Goal: Task Accomplishment & Management: Complete application form

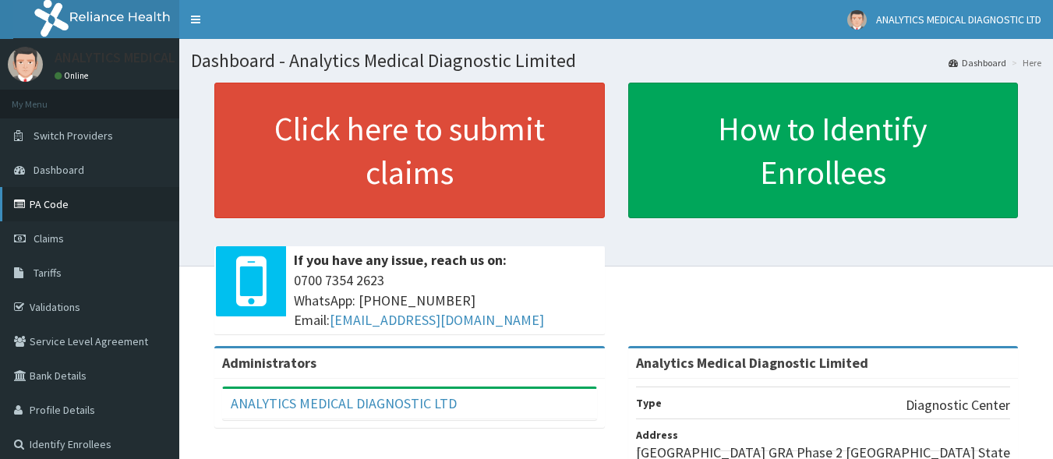
click at [36, 199] on link "PA Code" at bounding box center [89, 204] width 179 height 34
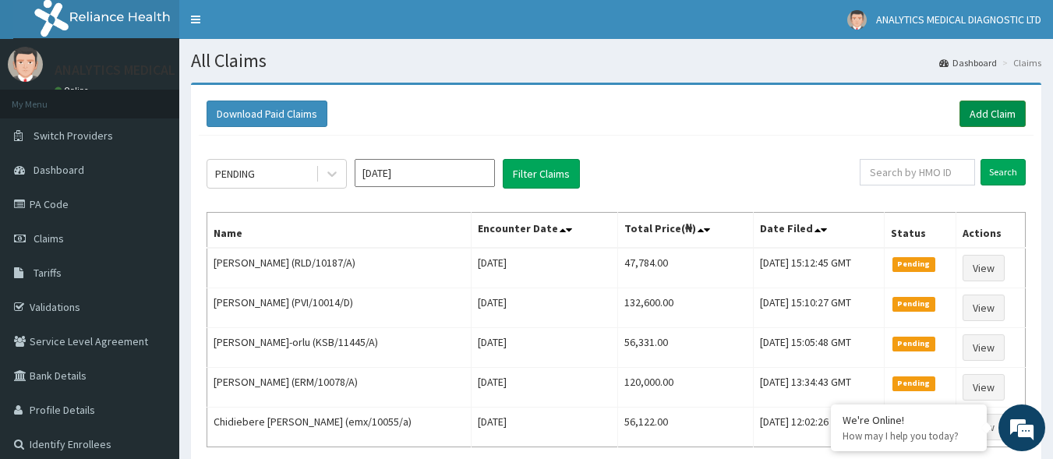
click at [988, 106] on link "Add Claim" at bounding box center [993, 114] width 66 height 27
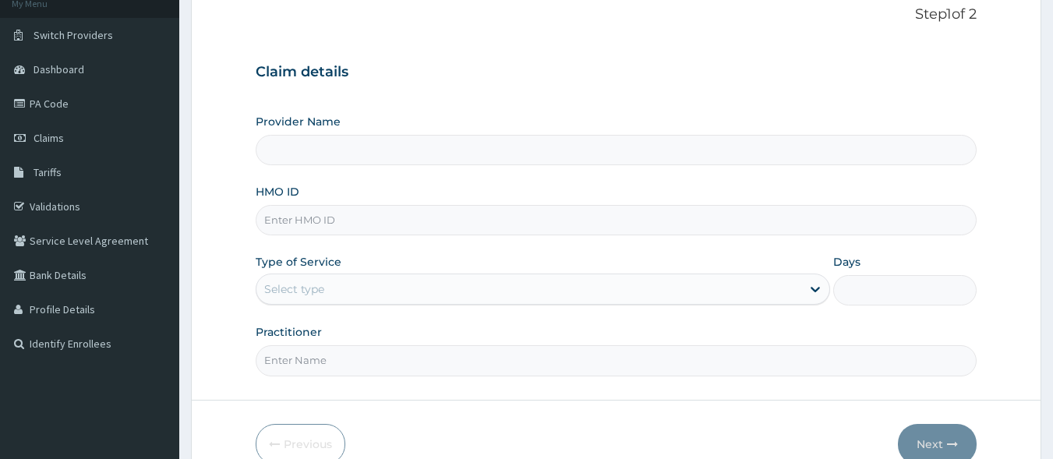
scroll to position [126, 0]
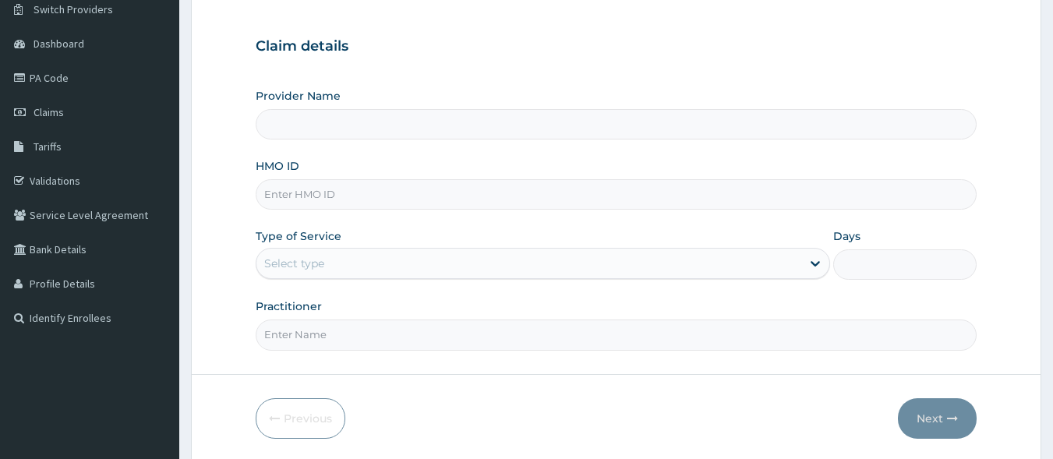
type input "Analytics Medical Diagnostic Limited"
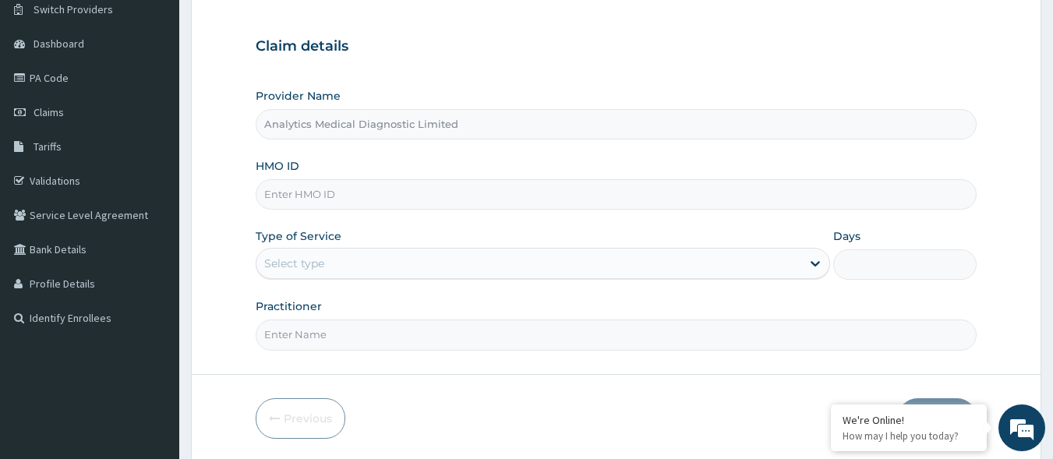
click at [540, 196] on input "HMO ID" at bounding box center [617, 194] width 722 height 30
paste input "ENP/11836/B"
type input "ENP/11836/B"
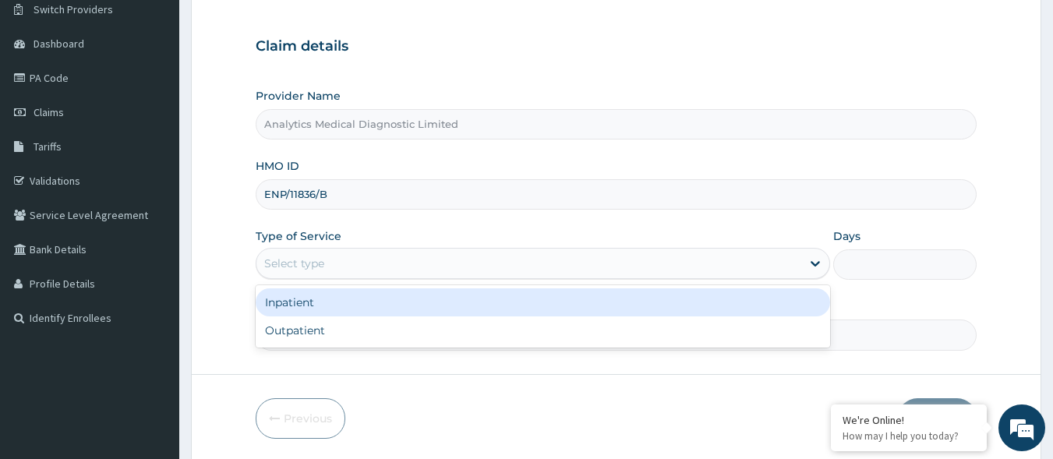
click at [384, 264] on div "Select type" at bounding box center [528, 263] width 545 height 25
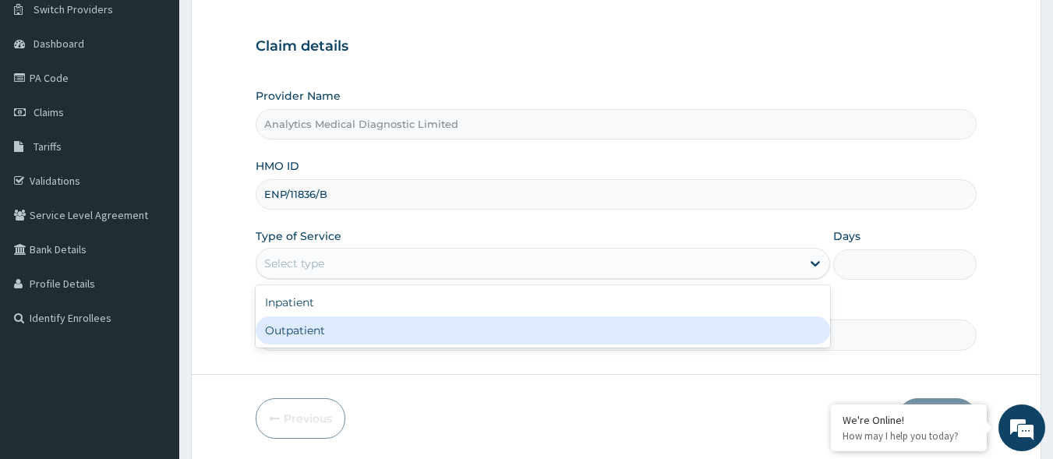
click at [356, 334] on div "Outpatient" at bounding box center [543, 330] width 575 height 28
type input "1"
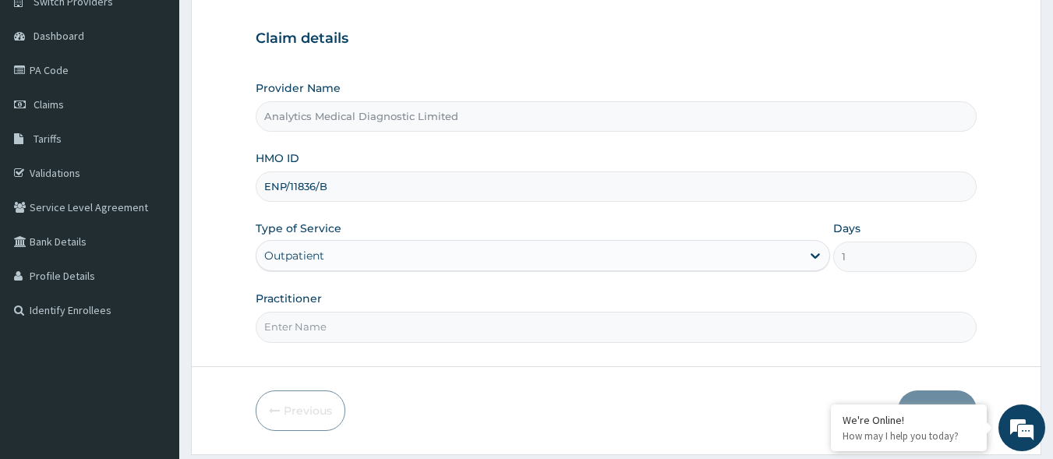
scroll to position [182, 0]
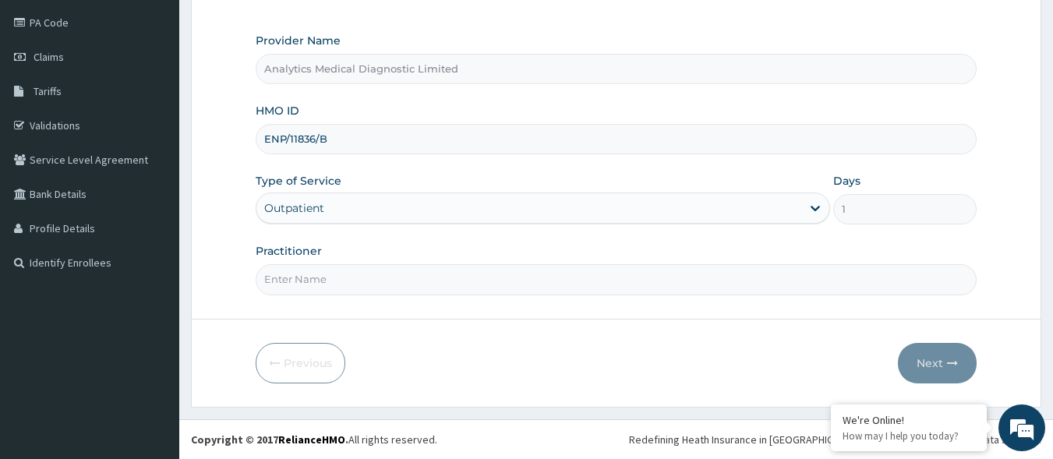
click at [448, 288] on input "Practitioner" at bounding box center [617, 279] width 722 height 30
type input "nil"
click at [926, 361] on button "Next" at bounding box center [937, 363] width 79 height 41
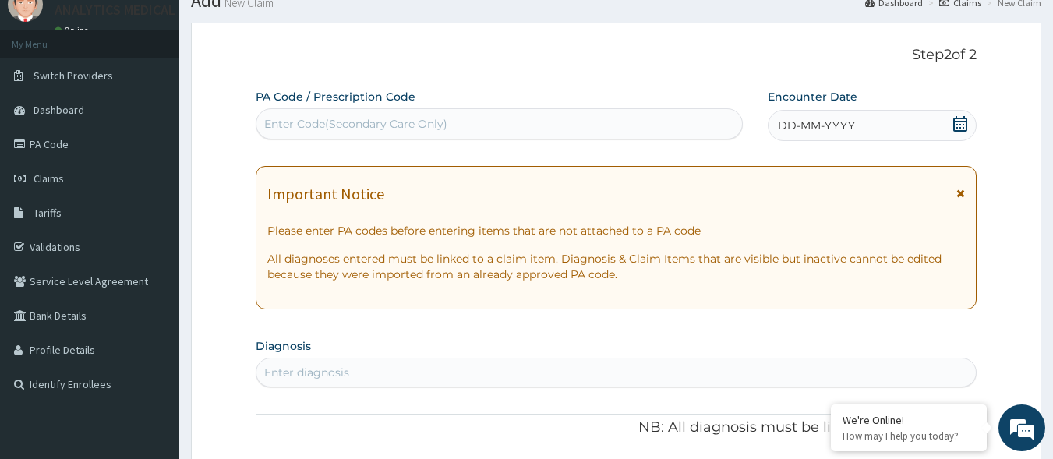
scroll to position [56, 0]
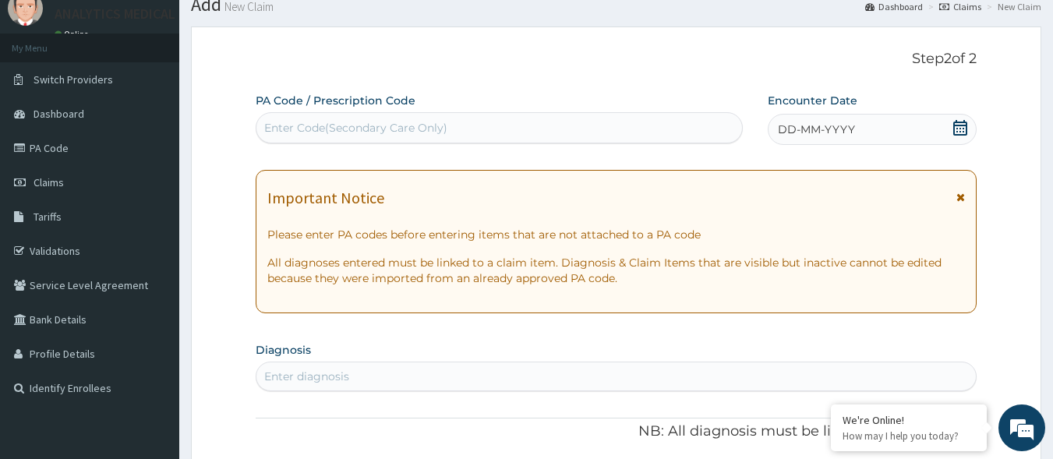
click at [554, 129] on div "Enter Code(Secondary Care Only)" at bounding box center [499, 127] width 486 height 25
paste input "PA/F32368"
type input "PA/F32368"
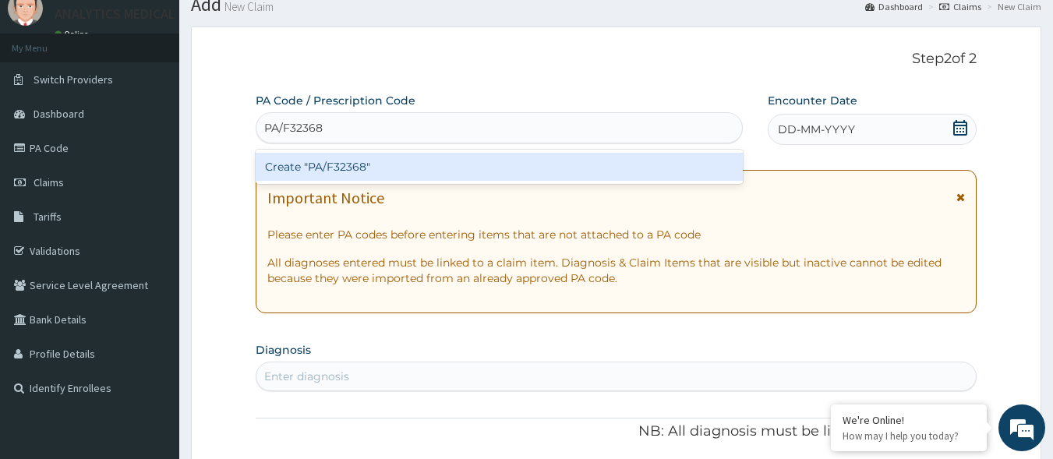
click at [516, 171] on div "Create "PA/F32368"" at bounding box center [500, 167] width 488 height 28
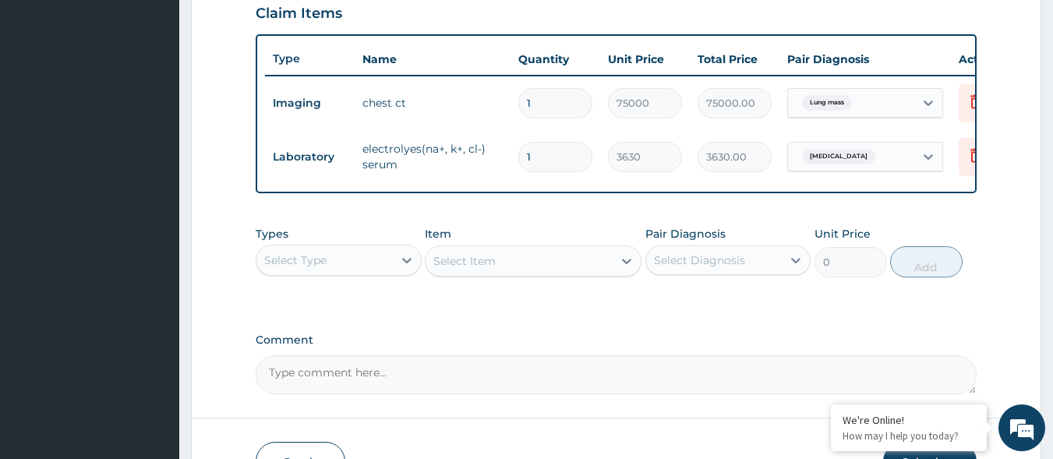
scroll to position [656, 0]
